Goal: Contribute content

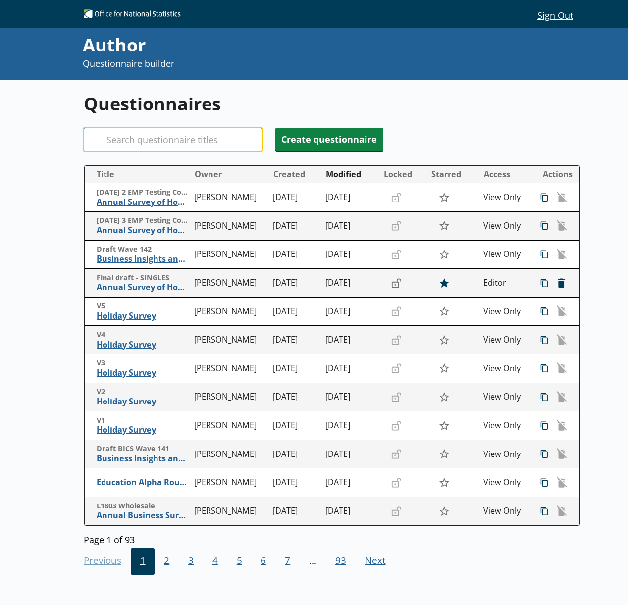
click at [183, 141] on input "Search" at bounding box center [173, 140] width 178 height 24
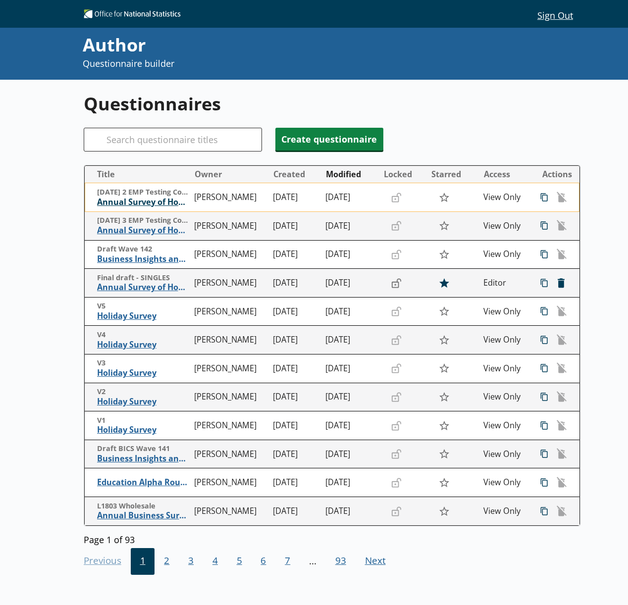
click at [164, 201] on span "Annual Survey of Hours and Earnings ([PERSON_NAME])" at bounding box center [143, 202] width 93 height 10
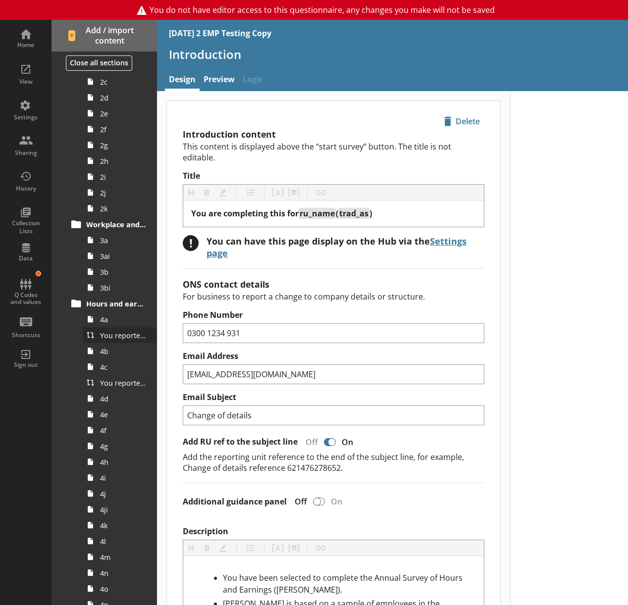
scroll to position [440, 0]
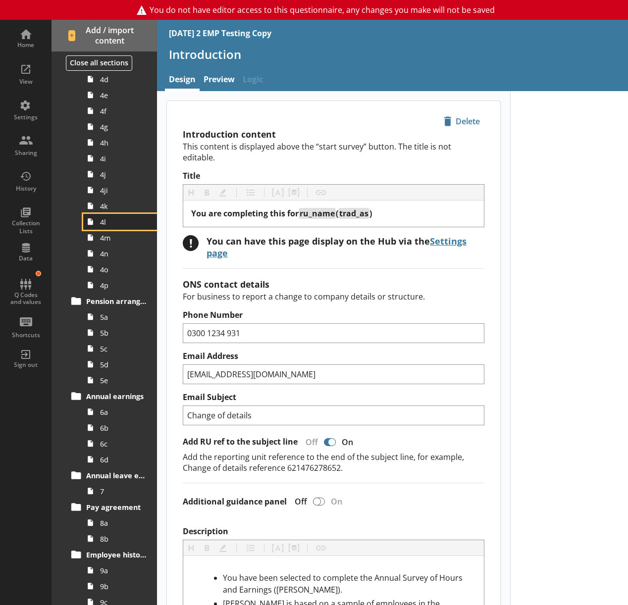
click at [94, 224] on icon at bounding box center [90, 222] width 14 height 16
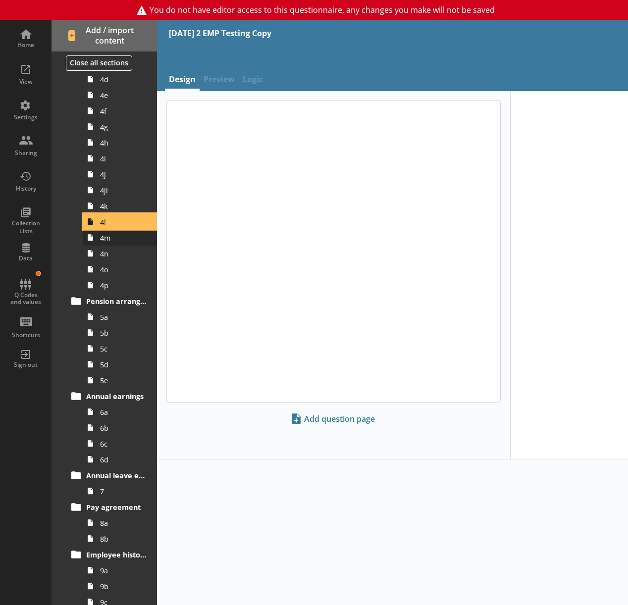
type textarea "x"
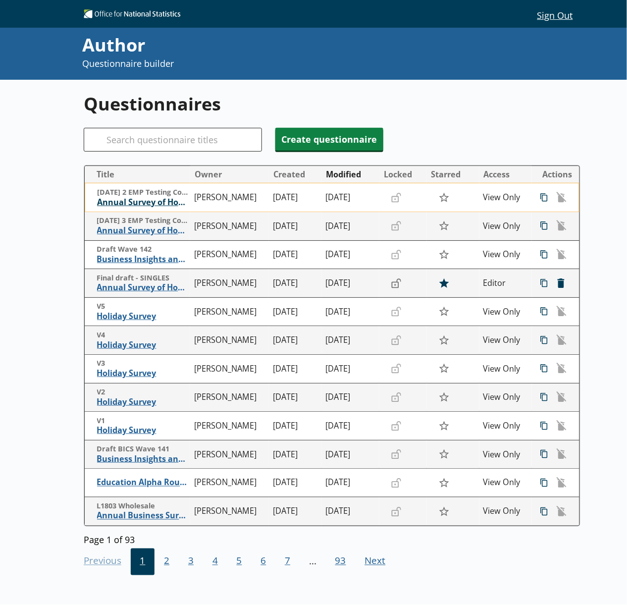
click at [133, 206] on span "Annual Survey of Hours and Earnings ([PERSON_NAME])" at bounding box center [143, 202] width 93 height 10
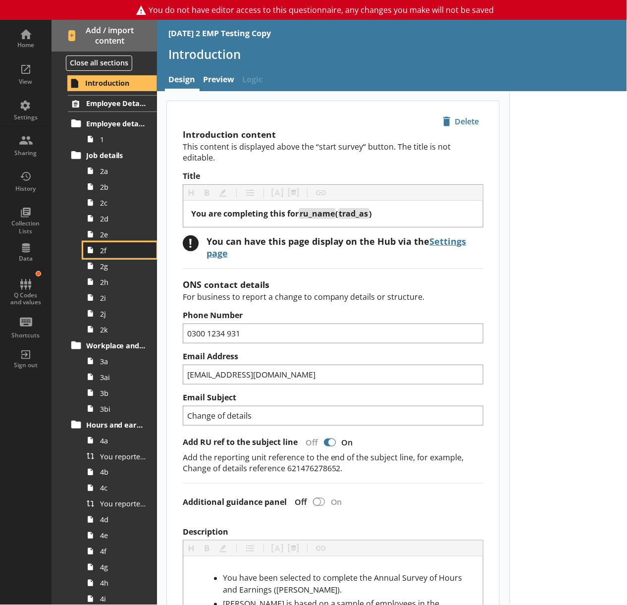
click at [100, 253] on span "2f" at bounding box center [123, 250] width 46 height 9
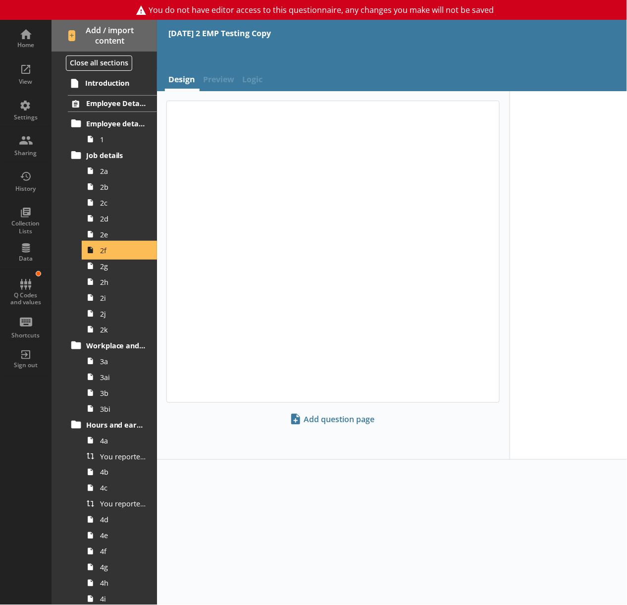
type textarea "x"
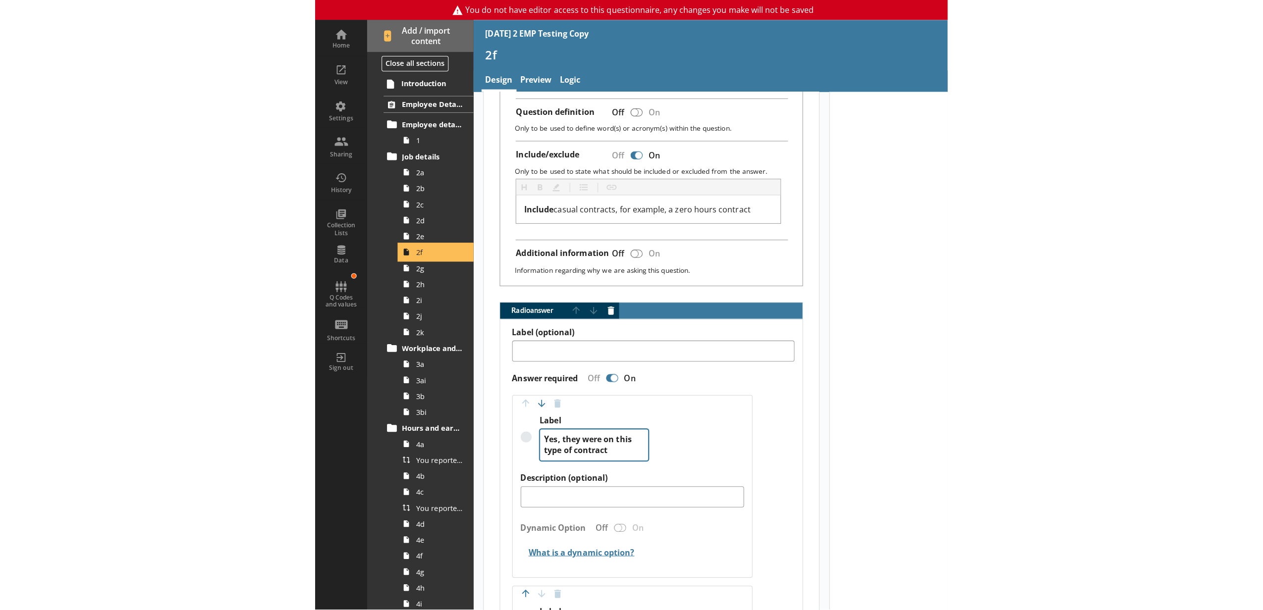
scroll to position [550, 0]
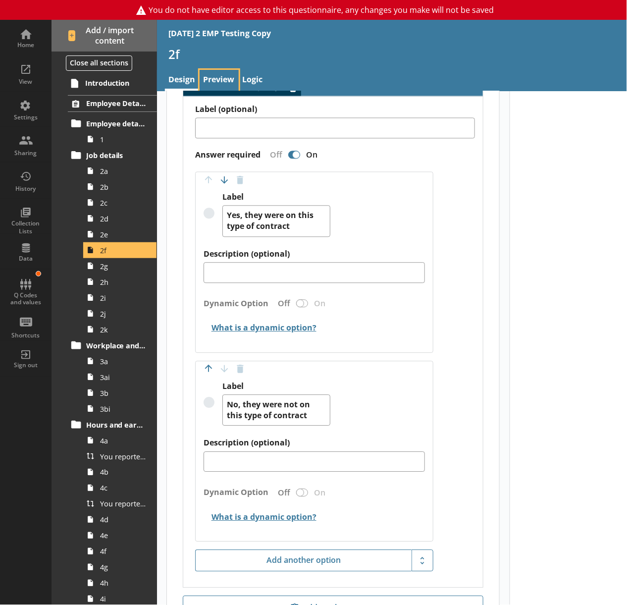
click at [209, 84] on link "Preview" at bounding box center [219, 80] width 39 height 21
